Goal: Find contact information: Obtain details needed to contact an individual or organization

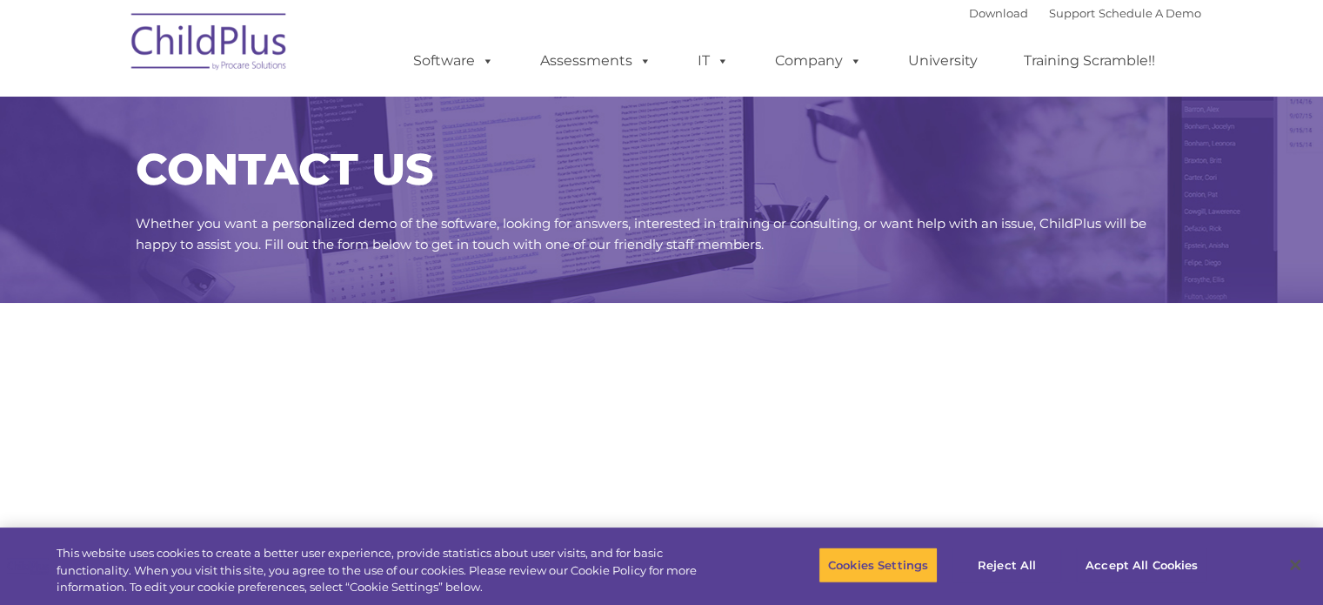
select select "MEDIUM"
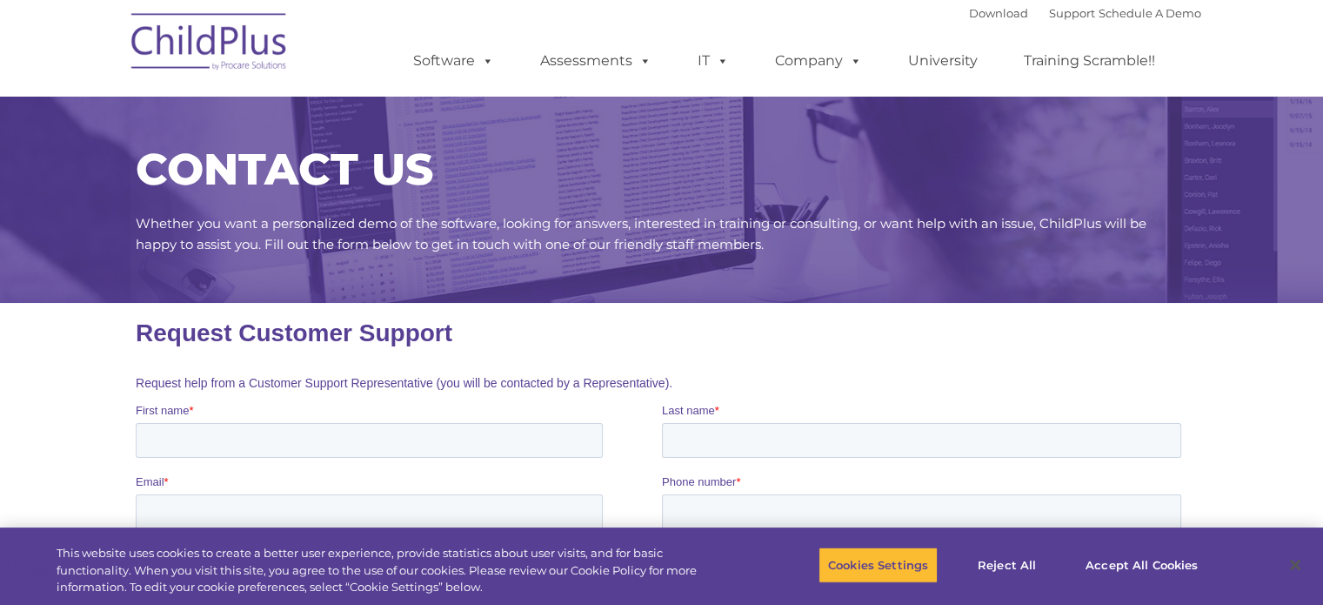
drag, startPoint x: 1329, startPoint y: 76, endPoint x: 964, endPoint y: 145, distance: 371.9
click at [964, 145] on div "CONTACT US Whether you want a personalized demo of the software, looking for an…" at bounding box center [662, 191] width 1079 height 190
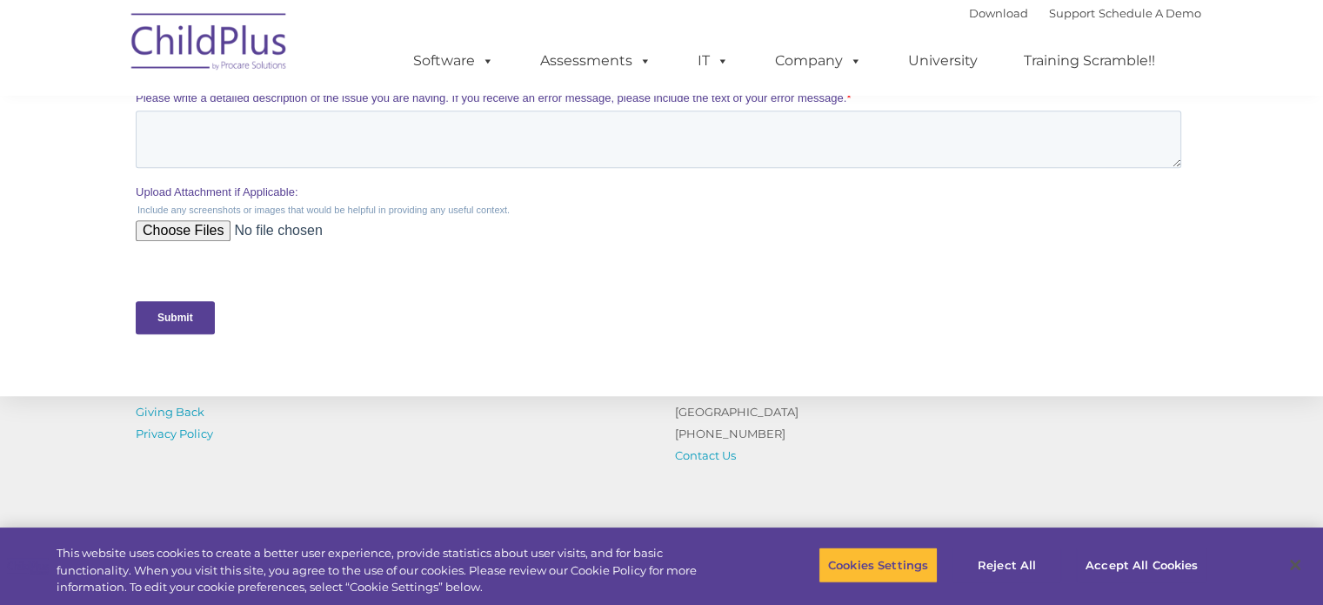
scroll to position [902, 0]
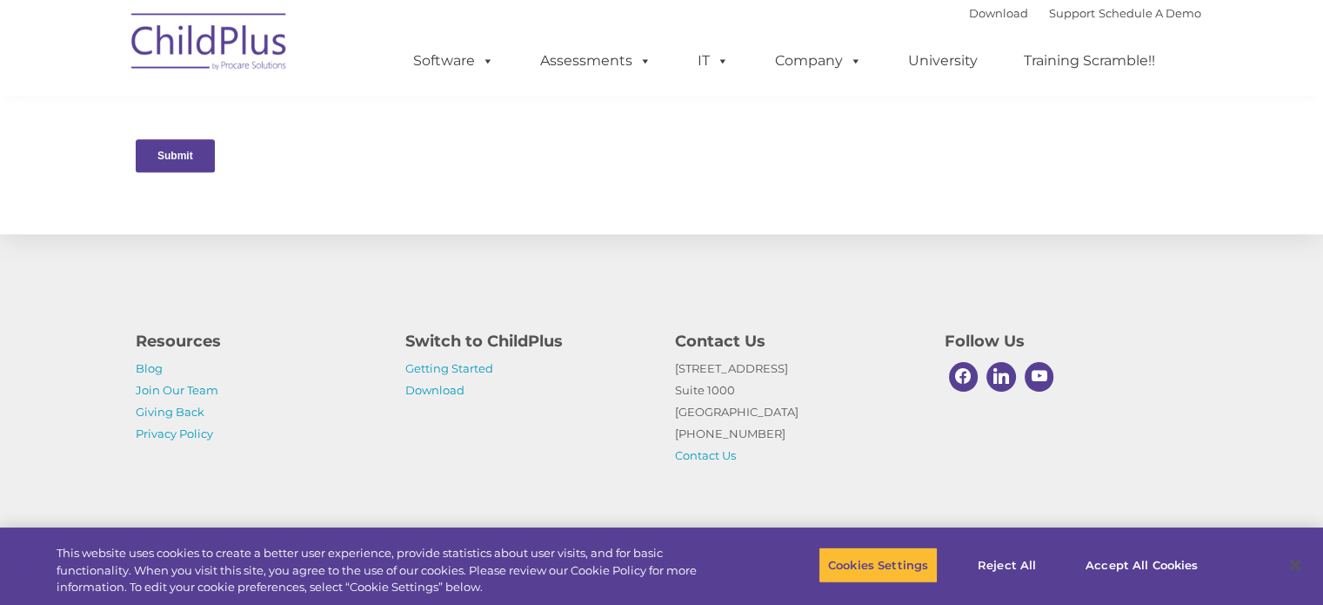
click at [1237, 431] on div "Resources Blog Join Our Team Giving Back Privacy Policy Switch to ChildPlus Get…" at bounding box center [661, 384] width 1323 height 303
click at [731, 457] on link "Contact Us" at bounding box center [705, 455] width 61 height 14
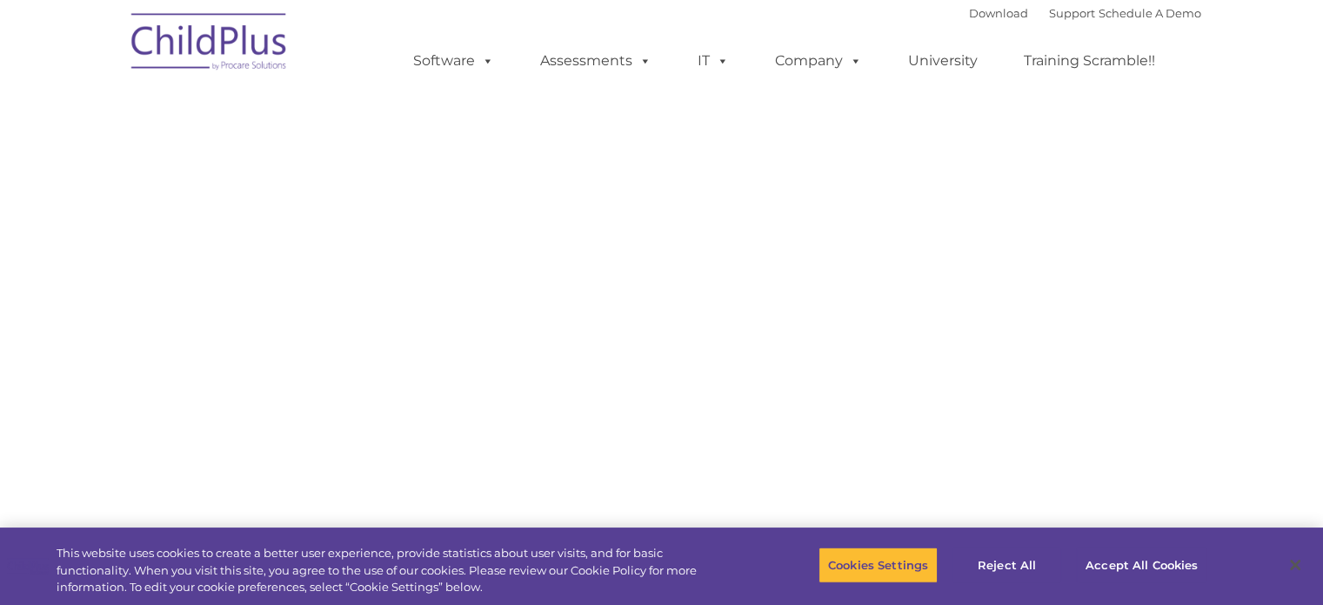
select select "MEDIUM"
